Goal: Information Seeking & Learning: Find specific fact

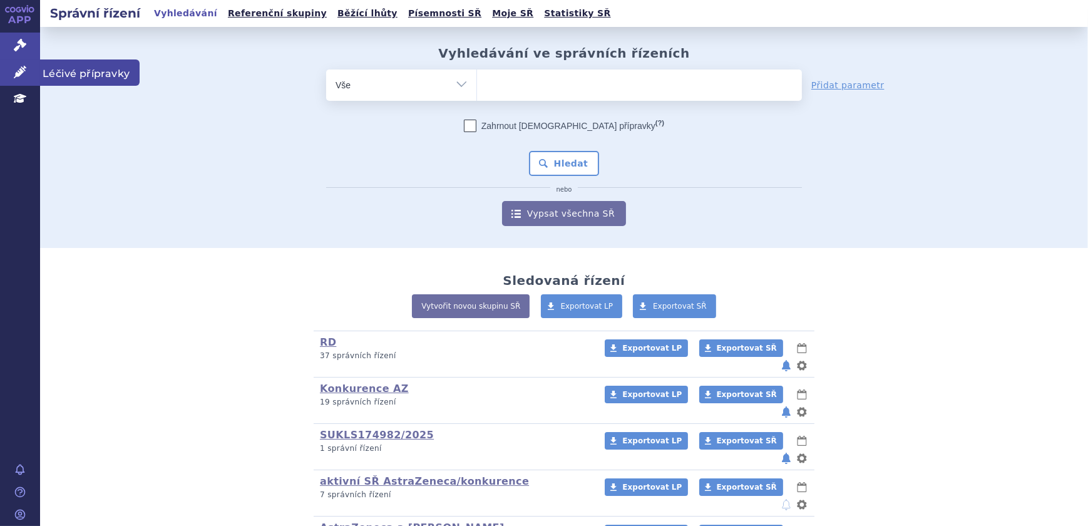
click at [11, 68] on link "Léčivé přípravky" at bounding box center [20, 72] width 40 height 26
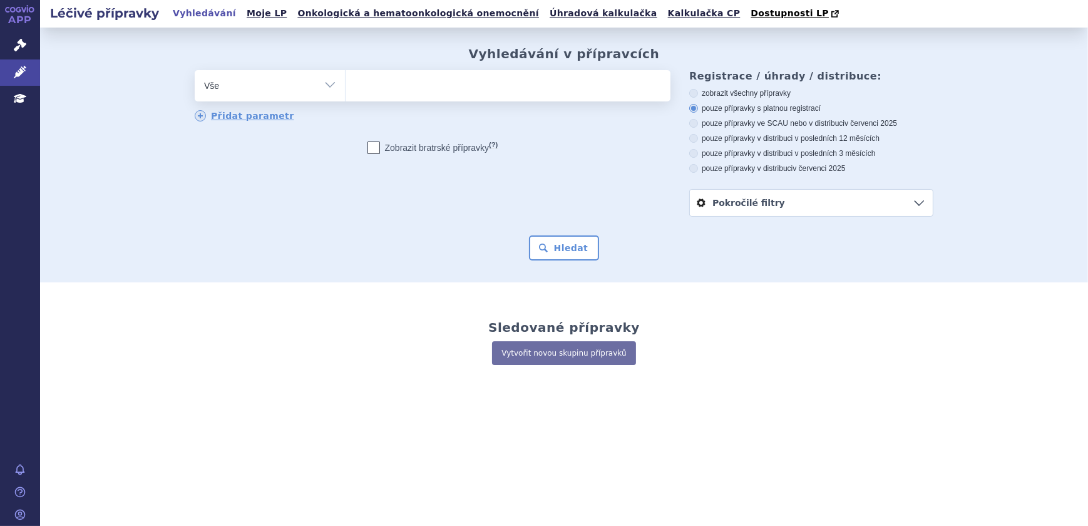
click at [415, 80] on ul at bounding box center [507, 83] width 325 height 26
click at [345, 80] on select at bounding box center [345, 84] width 1 height 31
type input "ca"
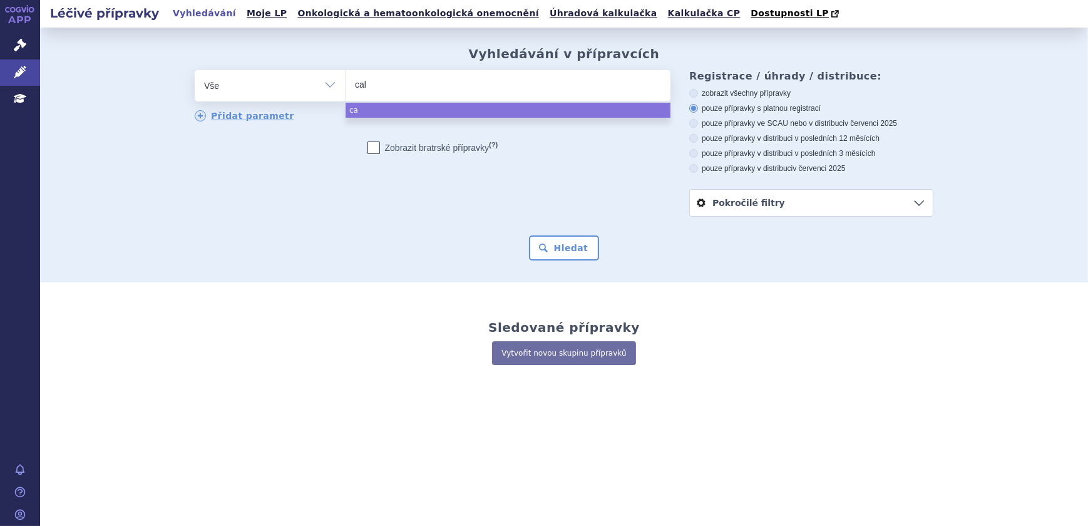
type input "calw"
type input "calwu"
type input "calwuen"
type input "calwuenc"
type input "calwuen"
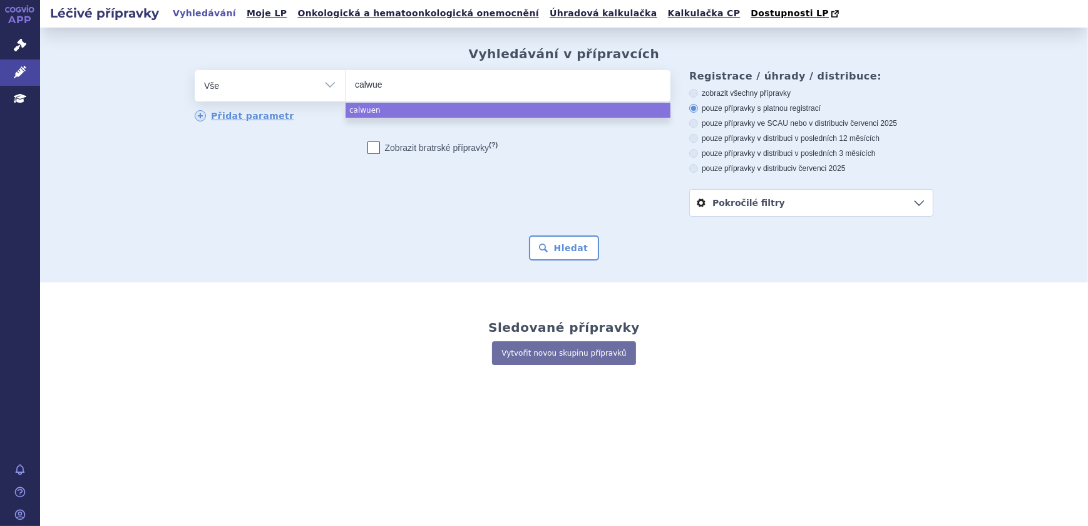
type input "calwu"
type input "cal"
type input "calq"
type input "calqu"
type input "calque"
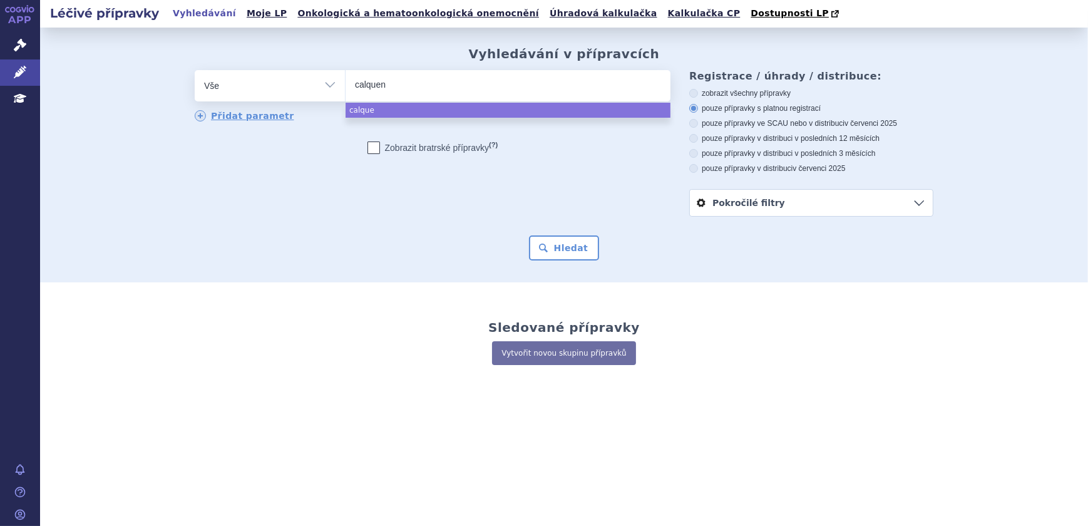
type input "calquenc"
type input "calquence"
select select "calquence"
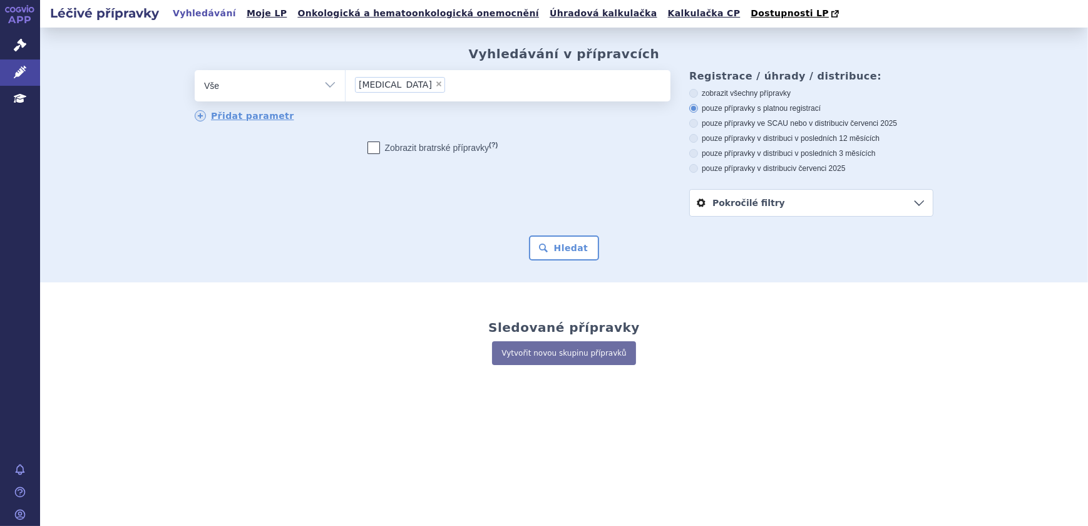
click at [543, 235] on form "odstranit Vše Přípravek/SUKL kód MAH VPOIS ATC/Aktivní látka × (?)" at bounding box center [564, 165] width 738 height 190
click at [543, 239] on button "Hledat" at bounding box center [564, 247] width 71 height 25
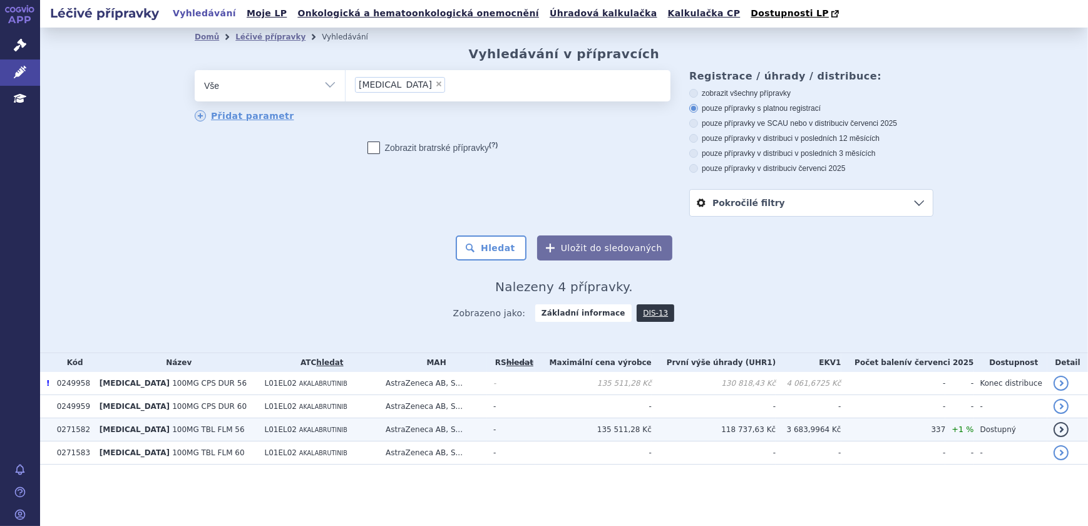
click at [528, 432] on td "-" at bounding box center [511, 429] width 48 height 23
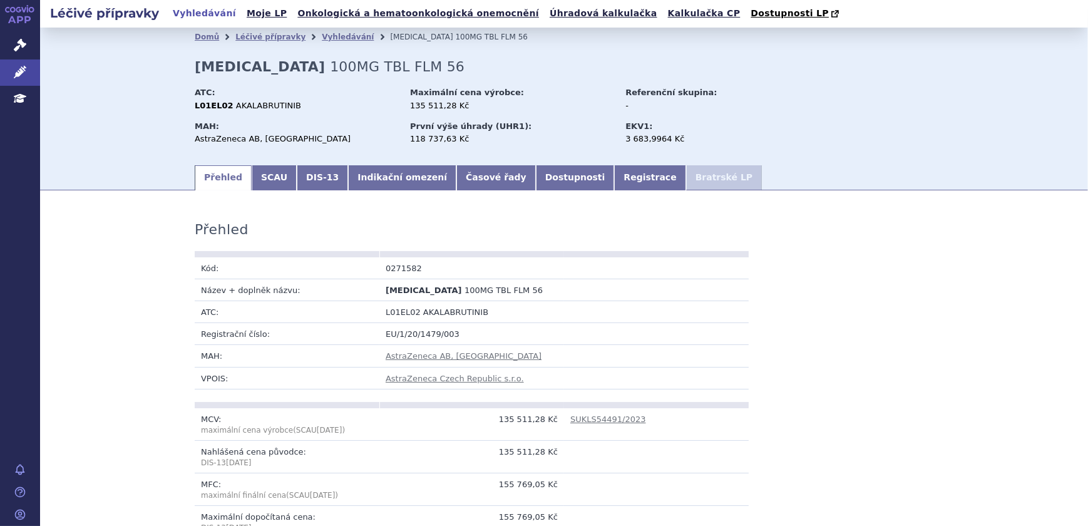
scroll to position [1059, 0]
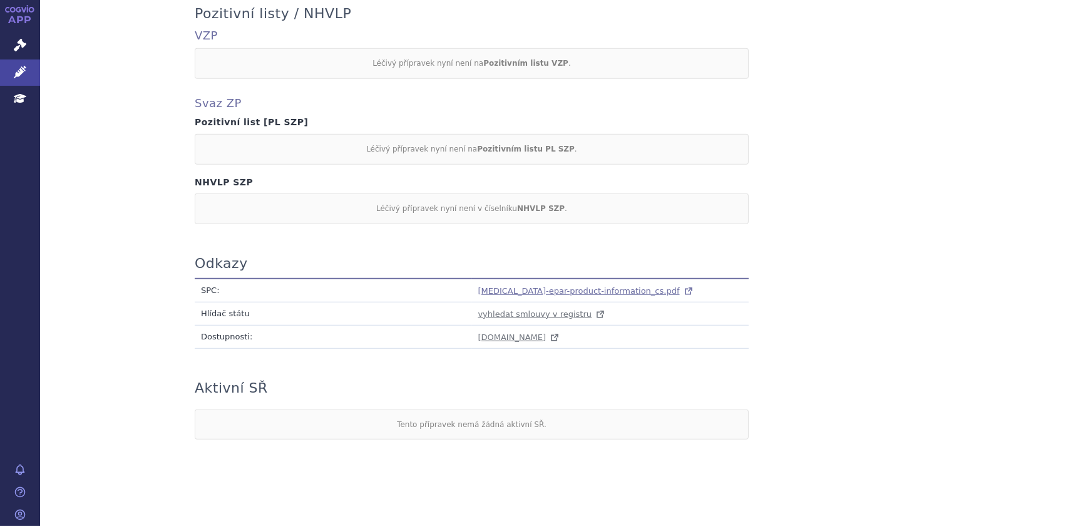
click at [508, 293] on span "calquence-epar-product-information_cs.pdf" at bounding box center [579, 290] width 202 height 9
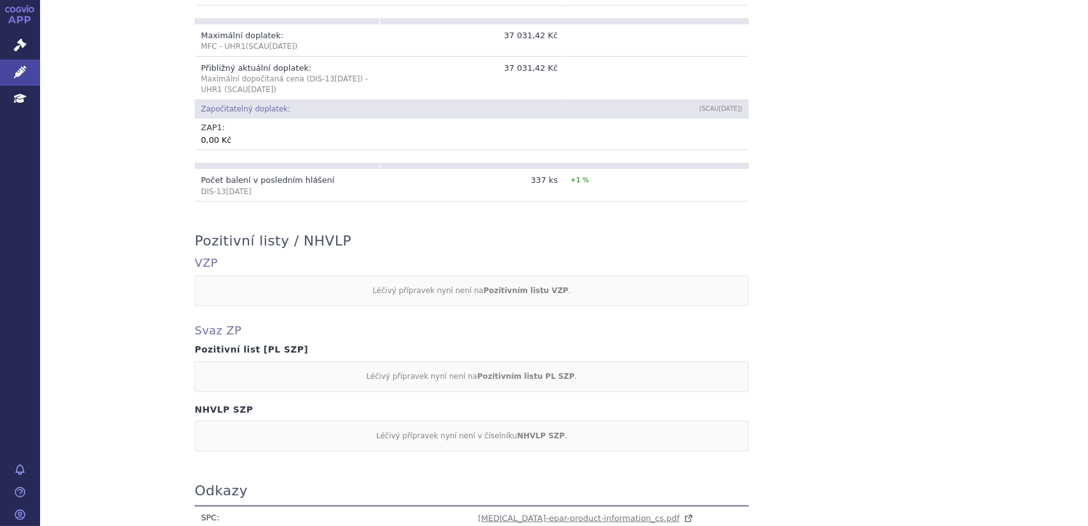
scroll to position [0, 0]
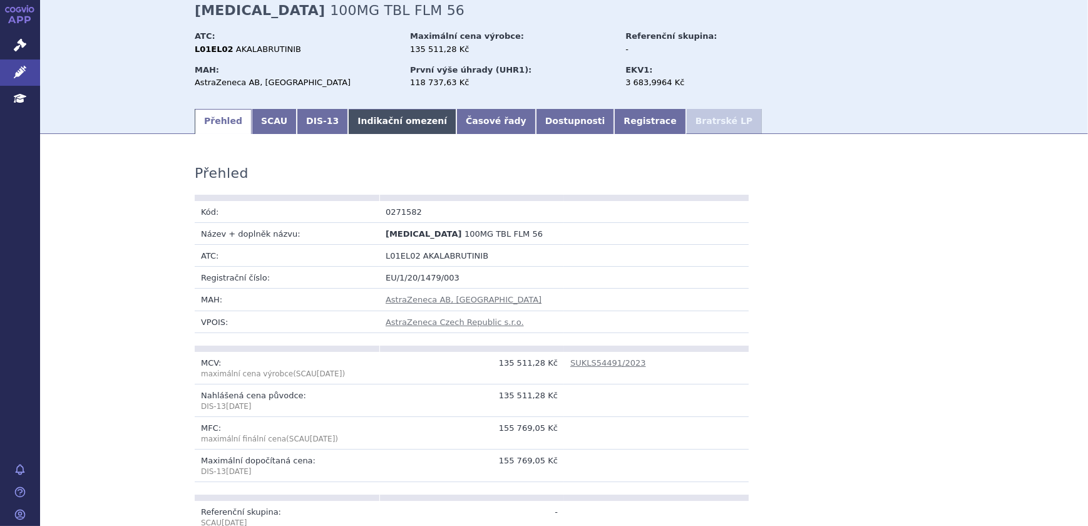
click at [362, 128] on link "Indikační omezení" at bounding box center [402, 121] width 108 height 25
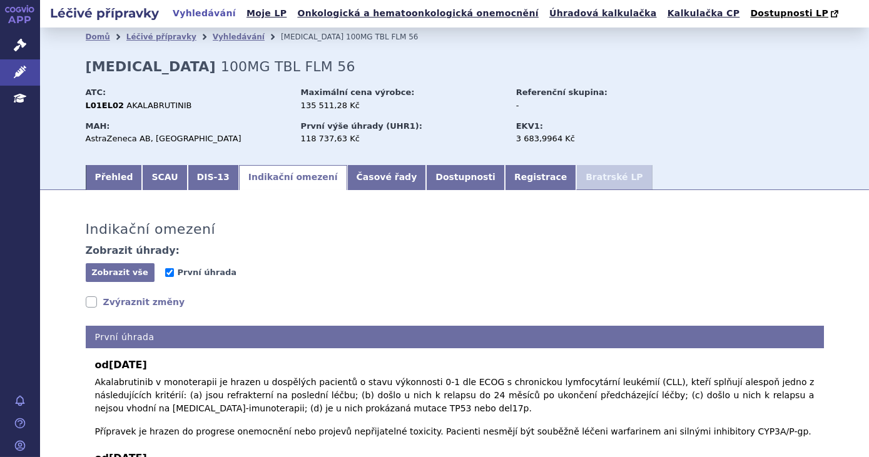
click at [757, 208] on div "Indikační omezení Zobrazit úhrady: Zobrazit vše Skrýt vše První úhrada Zvýrazni…" at bounding box center [455, 349] width 789 height 292
